Goal: Information Seeking & Learning: Learn about a topic

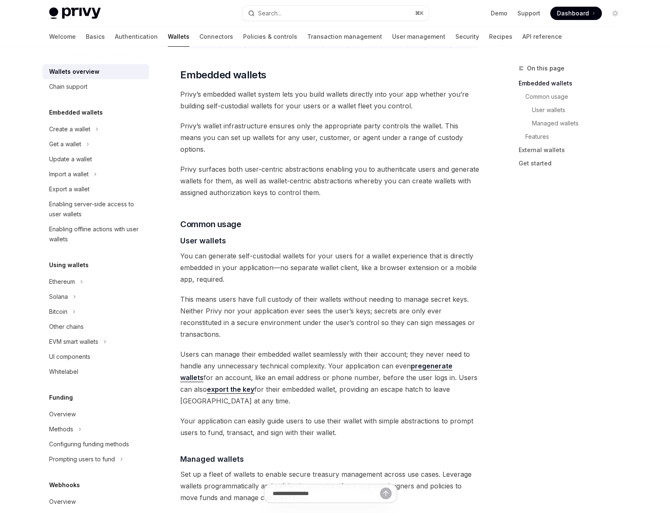
scroll to position [398, 0]
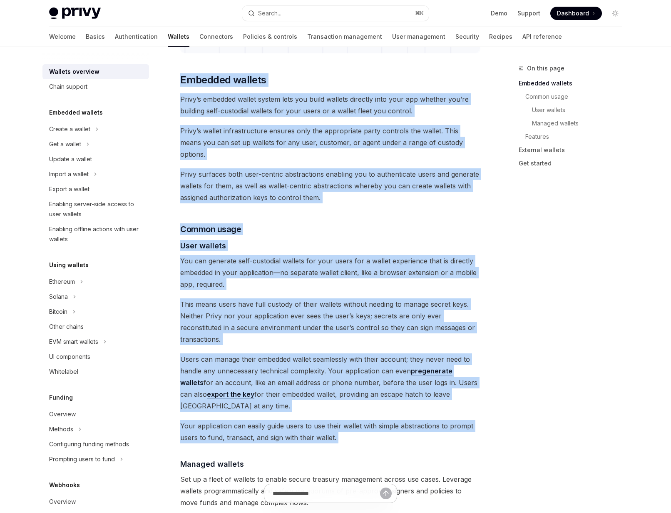
drag, startPoint x: 182, startPoint y: 77, endPoint x: 387, endPoint y: 409, distance: 389.4
click at [387, 409] on div "Privy builds wallet infrastructure that empowers users and applications to tran…" at bounding box center [330, 445] width 300 height 1476
copy div "Loremips dolorsi Ametc’a elitsedd eiusmo tempor inci utl etdol magnaal enimadmi…"
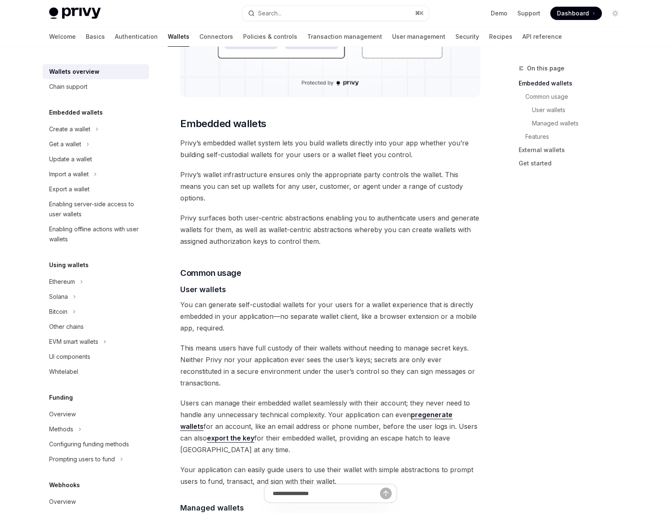
scroll to position [355, 0]
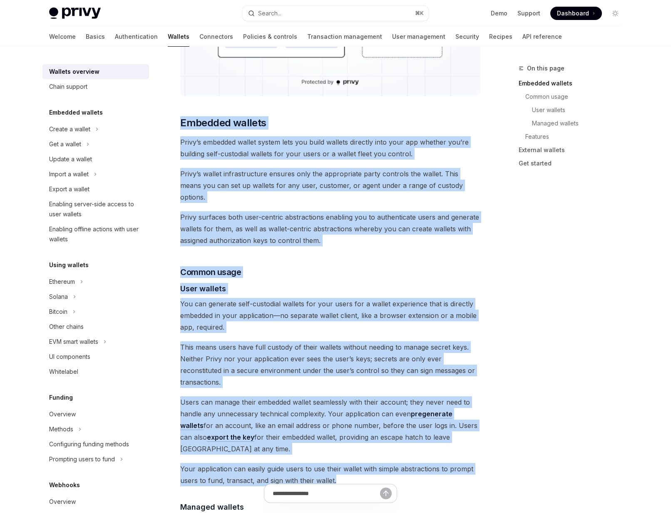
drag, startPoint x: 185, startPoint y: 109, endPoint x: 350, endPoint y: 449, distance: 377.4
click at [350, 449] on div "Privy builds wallet infrastructure that empowers users and applications to tran…" at bounding box center [330, 488] width 300 height 1476
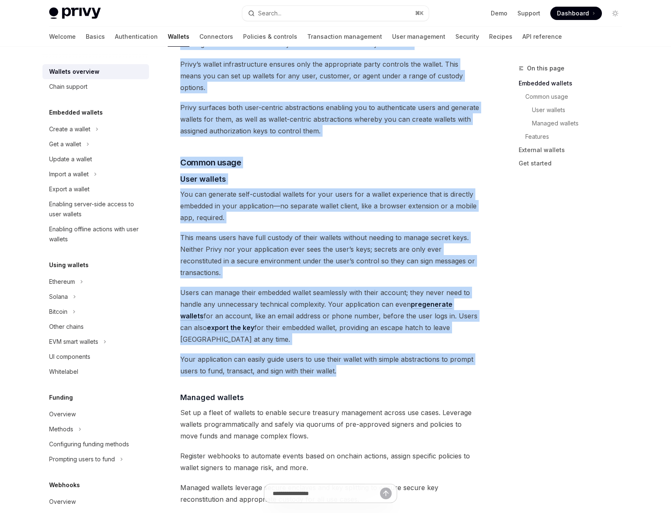
scroll to position [474, 0]
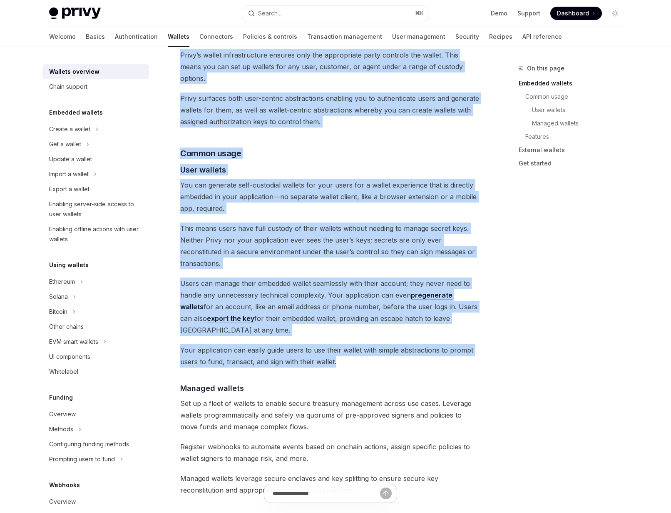
click at [262, 277] on span "Users can manage their embedded wallet seamlessly with their account; they neve…" at bounding box center [330, 306] width 300 height 58
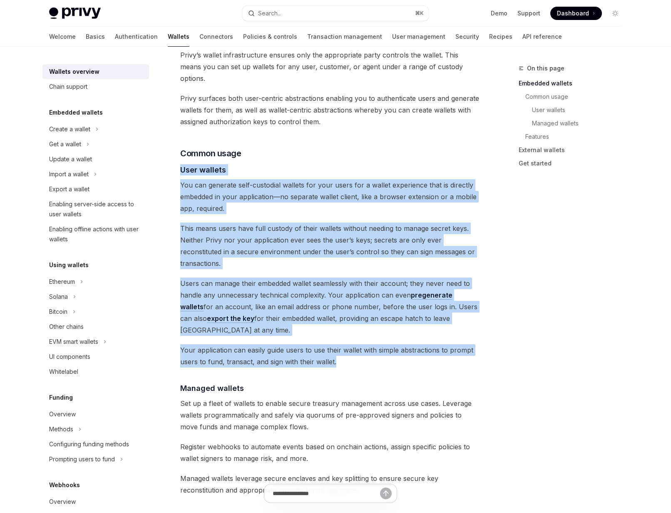
drag, startPoint x: 185, startPoint y: 150, endPoint x: 368, endPoint y: 332, distance: 258.0
click at [368, 332] on div "Privy builds wallet infrastructure that empowers users and applications to tran…" at bounding box center [330, 369] width 300 height 1476
copy div "Lore ipsumdo Sit ame consecte adip-elitseddo eiusmod tem inci utlab etd m aliqu…"
